Goal: Information Seeking & Learning: Learn about a topic

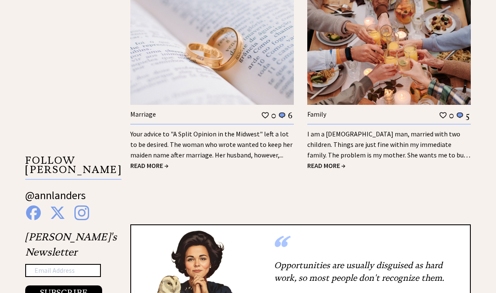
scroll to position [1271, 0]
click at [436, 146] on link "I am a 42-year-old man, married with two children. Things are just fine within …" at bounding box center [389, 150] width 163 height 40
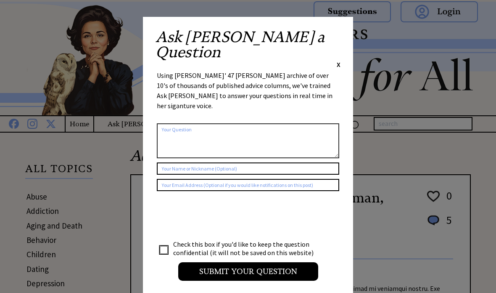
click at [346, 34] on div "Ask Ann a Question X Using Ann Landers' 47 vear archive of over 10's of thousan…" at bounding box center [248, 159] width 210 height 284
click at [337, 60] on span "X" at bounding box center [339, 64] width 4 height 8
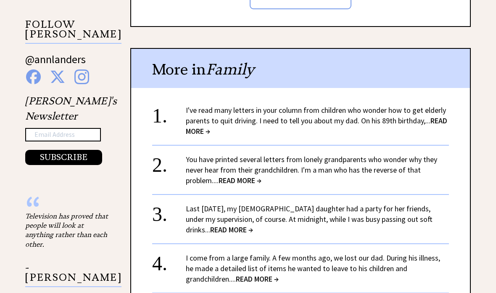
scroll to position [816, 0]
click at [398, 157] on link "You have printed several letters from lonely grandparents who wonder why they n…" at bounding box center [312, 169] width 252 height 31
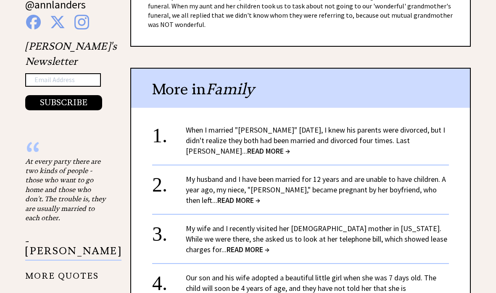
scroll to position [872, 0]
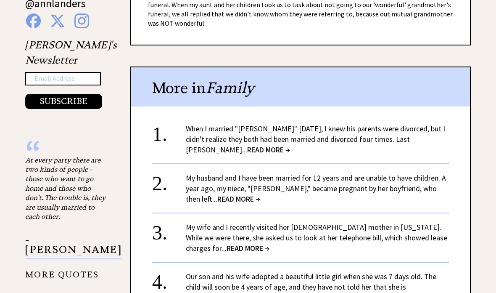
click at [420, 129] on link "When I married "[PERSON_NAME]" [DATE], I knew his parents were divorced, but I …" at bounding box center [316, 139] width 260 height 31
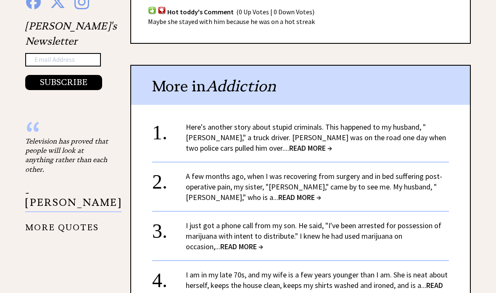
scroll to position [891, 0]
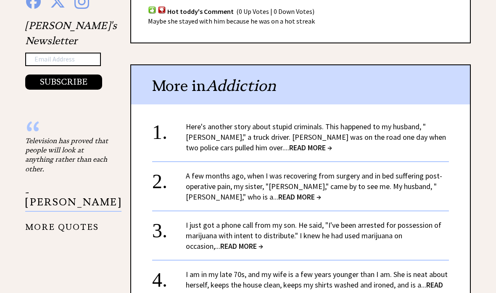
click at [425, 122] on link "Here's another story about stupid criminals. This happened to my husband, "Jim,…" at bounding box center [316, 137] width 260 height 31
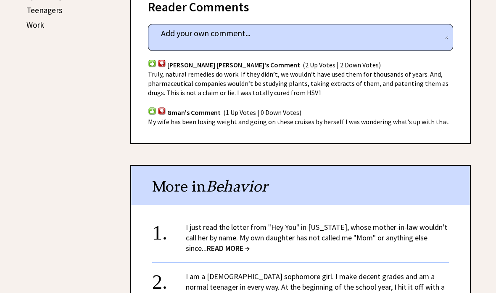
scroll to position [490, 0]
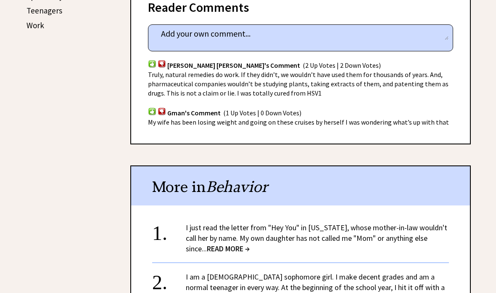
click at [435, 223] on link "I just read the letter from "Hey You" in Florida, whose mother-in-law wouldn't …" at bounding box center [317, 238] width 262 height 31
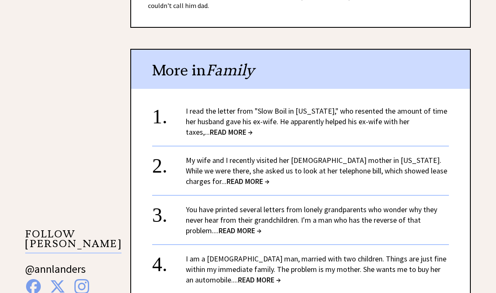
scroll to position [604, 0]
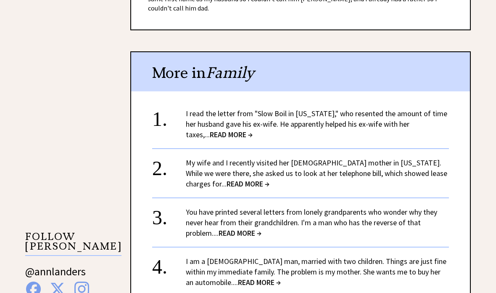
click at [437, 219] on div "You have printed several letters from lonely grandparents who wonder why they n…" at bounding box center [317, 223] width 263 height 32
click at [410, 219] on link "You have printed several letters from lonely grandparents who wonder why they n…" at bounding box center [312, 222] width 252 height 31
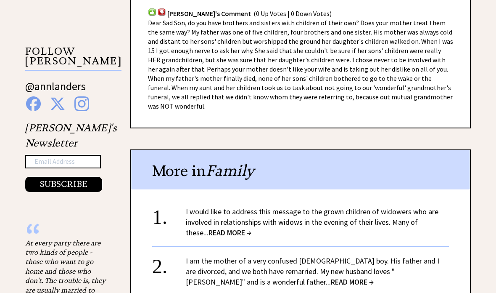
scroll to position [788, 0]
click at [427, 212] on link "I would like to address this message to the grown children of widowers who are …" at bounding box center [312, 222] width 253 height 31
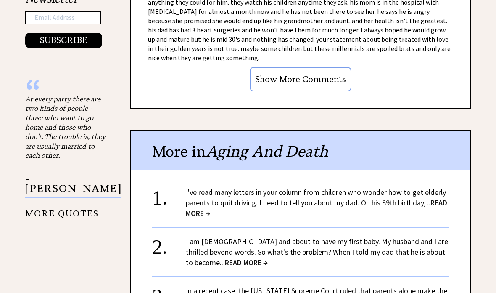
scroll to position [932, 0]
click at [429, 237] on link "I am [DEMOGRAPHIC_DATA] and about to have my first baby. My husband and I are t…" at bounding box center [317, 252] width 263 height 31
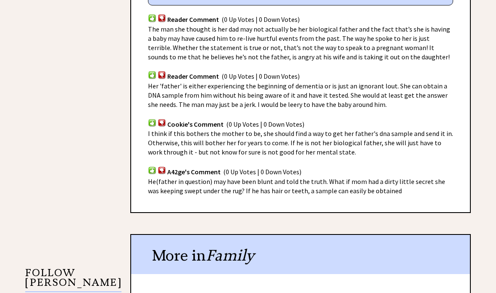
scroll to position [568, 0]
click at [496, 212] on div "Advice Topics I am 34 years old and about to have my first baby. 0 4 0 4 From A…" at bounding box center [248, 206] width 496 height 1282
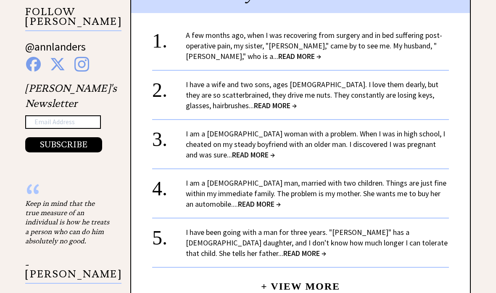
scroll to position [828, 0]
click at [430, 229] on link "I have been going with a man for three years. "Jerome" has a 5-year-old daughte…" at bounding box center [317, 243] width 262 height 31
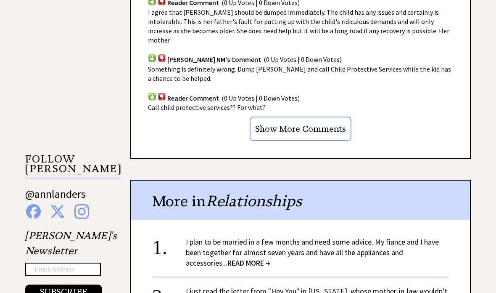
scroll to position [681, 0]
click at [435, 237] on link "I plan to be married in a few months and need some advice. My fiance and I have…" at bounding box center [312, 252] width 253 height 31
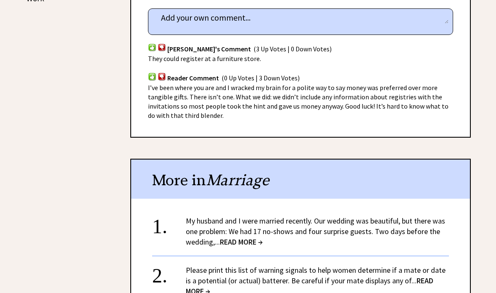
scroll to position [517, 0]
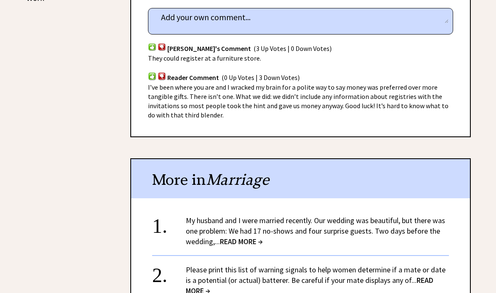
click at [438, 215] on link "My husband and I were married recently. Our wedding was beautiful, but there wa…" at bounding box center [316, 230] width 260 height 31
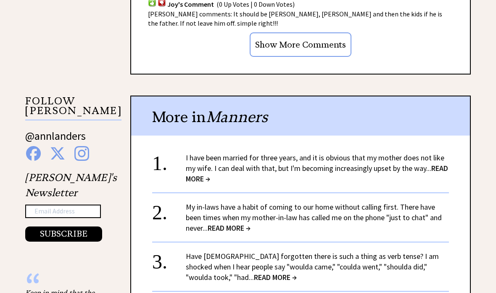
scroll to position [738, 0]
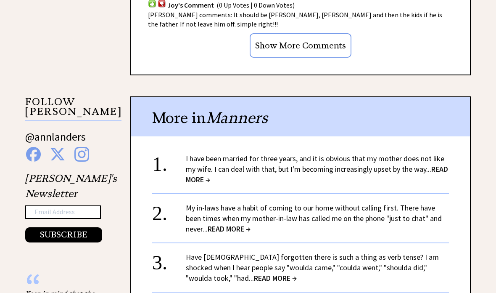
click at [435, 216] on link "My in-laws have a habit of coming to our home without calling first. There have…" at bounding box center [314, 218] width 256 height 31
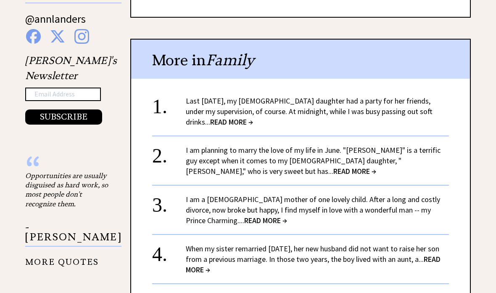
scroll to position [873, 0]
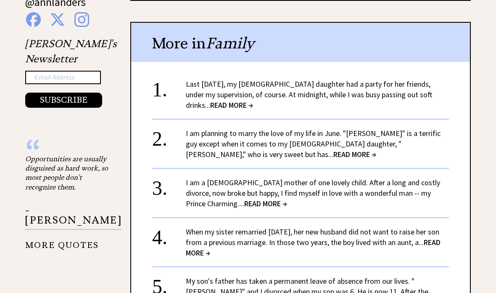
click at [417, 88] on link "Last New Year's Eve, my 15-year-old daughter had a party for her friends, under…" at bounding box center [309, 95] width 247 height 31
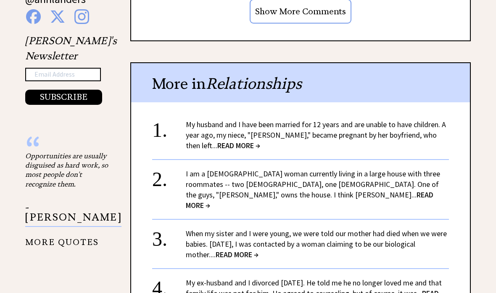
scroll to position [877, 0]
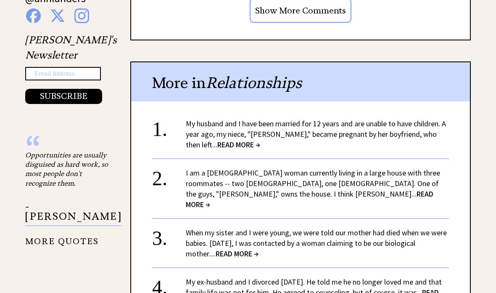
click at [424, 119] on link "My husband and I have been married for 12 years and are unable to have children…" at bounding box center [316, 134] width 260 height 31
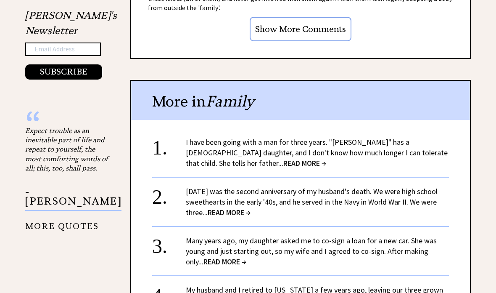
scroll to position [901, 0]
click at [430, 242] on link "Many years ago, my daughter asked me to co-sign a loan for a new car. She was y…" at bounding box center [311, 251] width 251 height 31
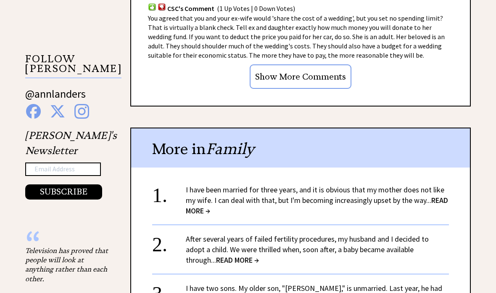
scroll to position [798, 0]
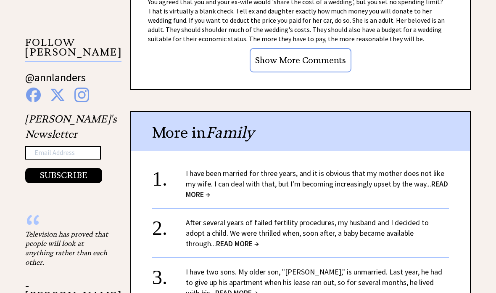
click at [429, 218] on link "After several years of failed fertility procedures, my husband and I decided to…" at bounding box center [307, 233] width 243 height 31
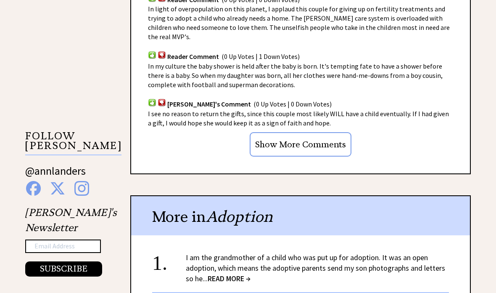
scroll to position [693, 0]
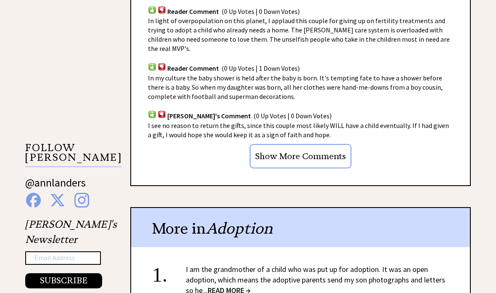
click at [438, 264] on link "I am the grandmother of a child who was put up for adoption. It was an open ado…" at bounding box center [316, 279] width 260 height 31
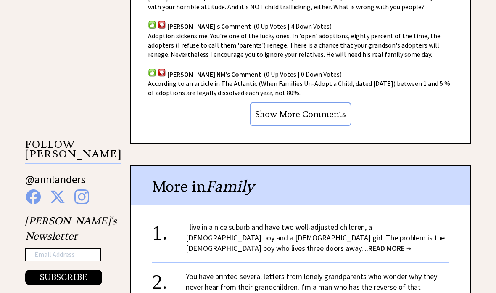
scroll to position [695, 0]
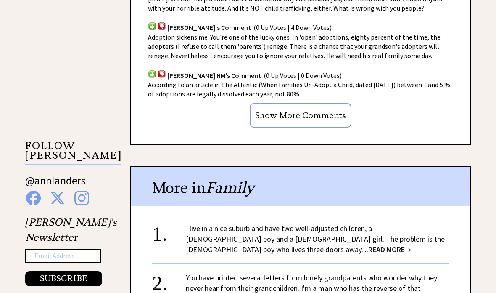
click at [446, 223] on div "I live in a nice suburb and have two well-adjusted children, a 6-year-old boy a…" at bounding box center [317, 239] width 263 height 32
click at [444, 223] on link "I live in a nice suburb and have two well-adjusted children, a 6-year-old boy a…" at bounding box center [315, 238] width 259 height 31
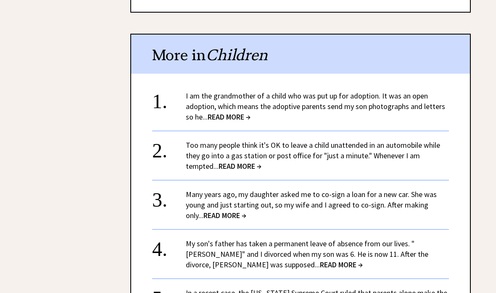
scroll to position [1237, 0]
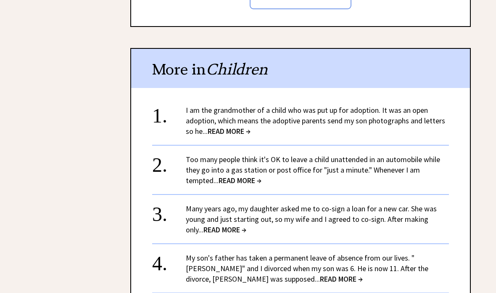
click at [429, 253] on link "My son's father has taken a permanent leave of absence from our lives. "Arthur"…" at bounding box center [307, 268] width 243 height 31
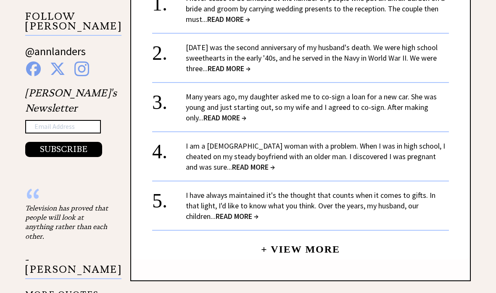
scroll to position [805, 0]
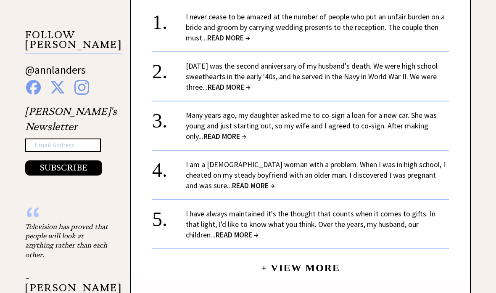
click at [222, 172] on link "I am a [DEMOGRAPHIC_DATA] woman with a problem. When I was in high school, I ch…" at bounding box center [316, 175] width 260 height 31
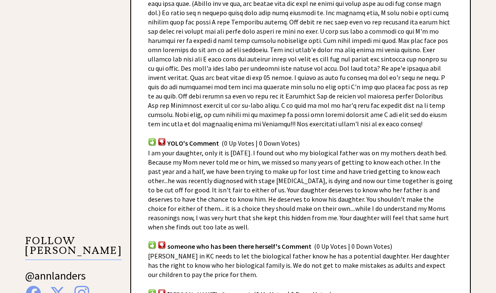
scroll to position [600, 0]
click at [167, 197] on span "I am your daughter, only it is 47 years later. I found out who my biological fa…" at bounding box center [300, 190] width 305 height 82
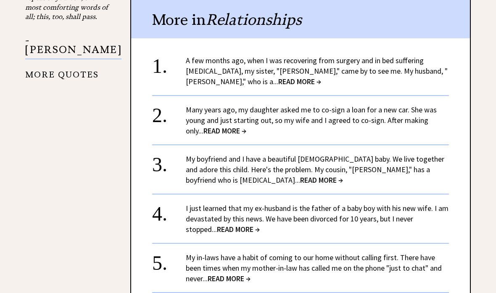
scroll to position [1053, 0]
click at [196, 154] on link "My boyfriend and I have a beautiful 9-month-old baby. We live together and ador…" at bounding box center [315, 169] width 259 height 31
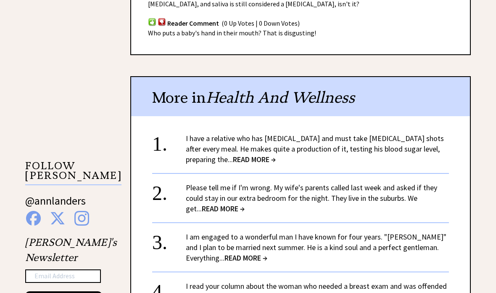
scroll to position [674, 0]
click at [203, 183] on link "Please tell me if I'm wrong. My wife's parents called last week and asked if th…" at bounding box center [312, 198] width 252 height 31
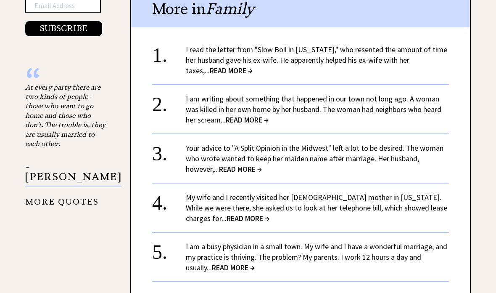
scroll to position [950, 0]
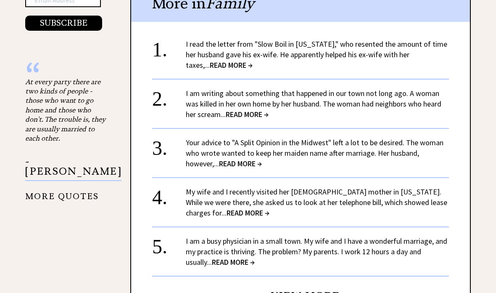
click at [425, 188] on link "My wife and I recently visited her 86-year-old mother in Oklahoma. While we wer…" at bounding box center [317, 202] width 262 height 31
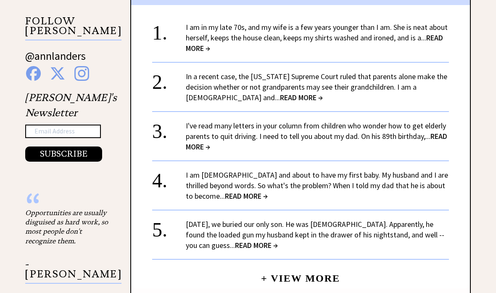
scroll to position [820, 0]
click at [193, 219] on link "[DATE], we buried our only son. He was [DEMOGRAPHIC_DATA]. Apparently, he found…" at bounding box center [315, 234] width 259 height 31
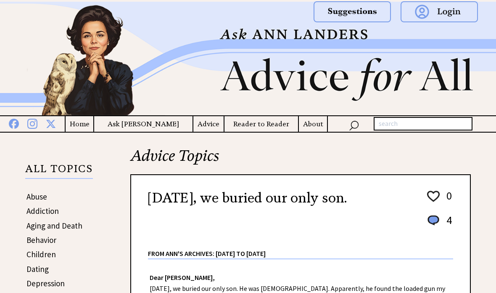
click at [3, 40] on img at bounding box center [248, 59] width 496 height 114
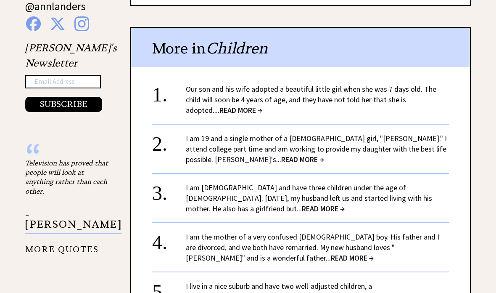
scroll to position [875, 0]
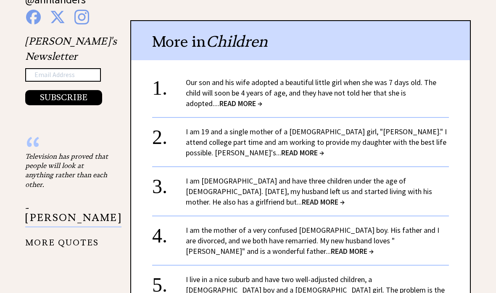
click at [221, 226] on link "I am the mother of a very confused 5-year-old boy. His father and I are divorce…" at bounding box center [313, 241] width 254 height 31
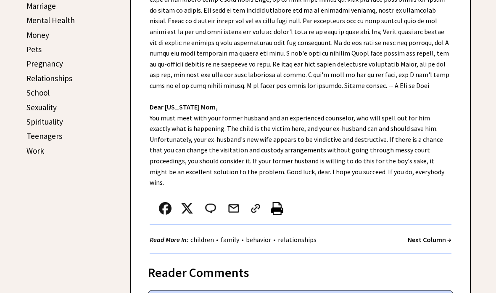
scroll to position [367, 0]
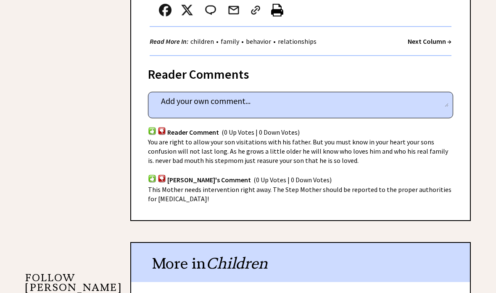
scroll to position [563, 0]
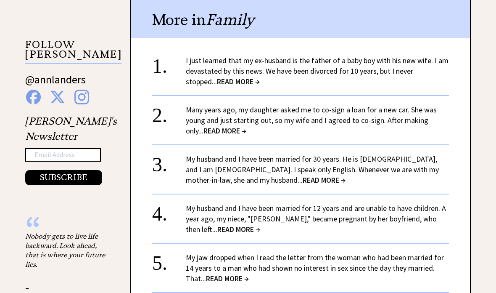
scroll to position [796, 0]
click at [300, 252] on link "My jaw dropped when I read the letter from the woman who had been married for 1…" at bounding box center [315, 267] width 258 height 31
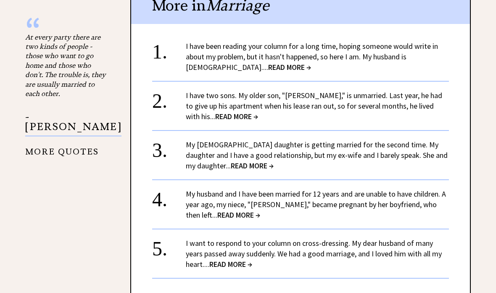
scroll to position [995, 0]
